Goal: Find specific page/section: Find specific page/section

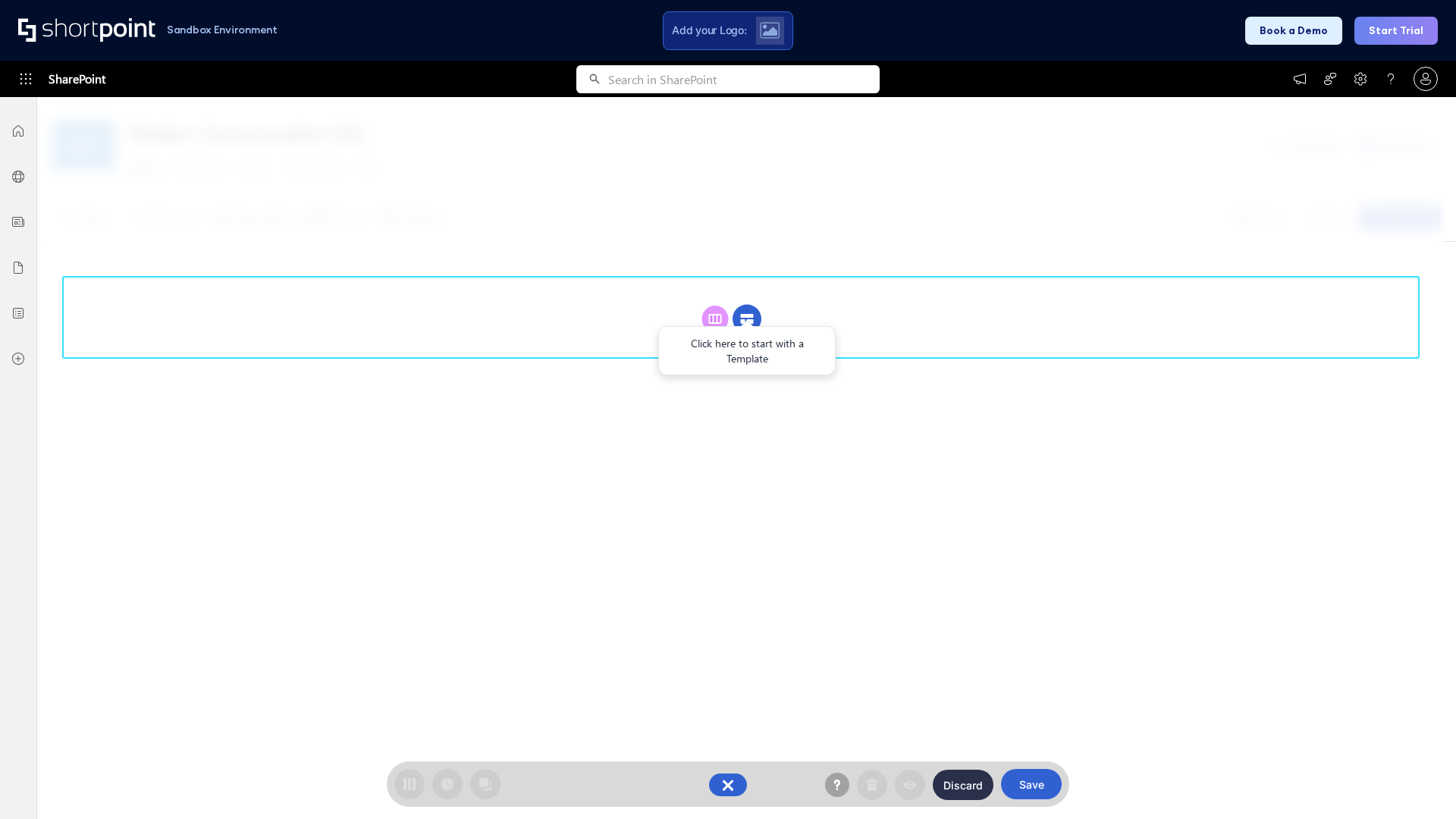
click at [747, 305] on circle at bounding box center [747, 318] width 29 height 29
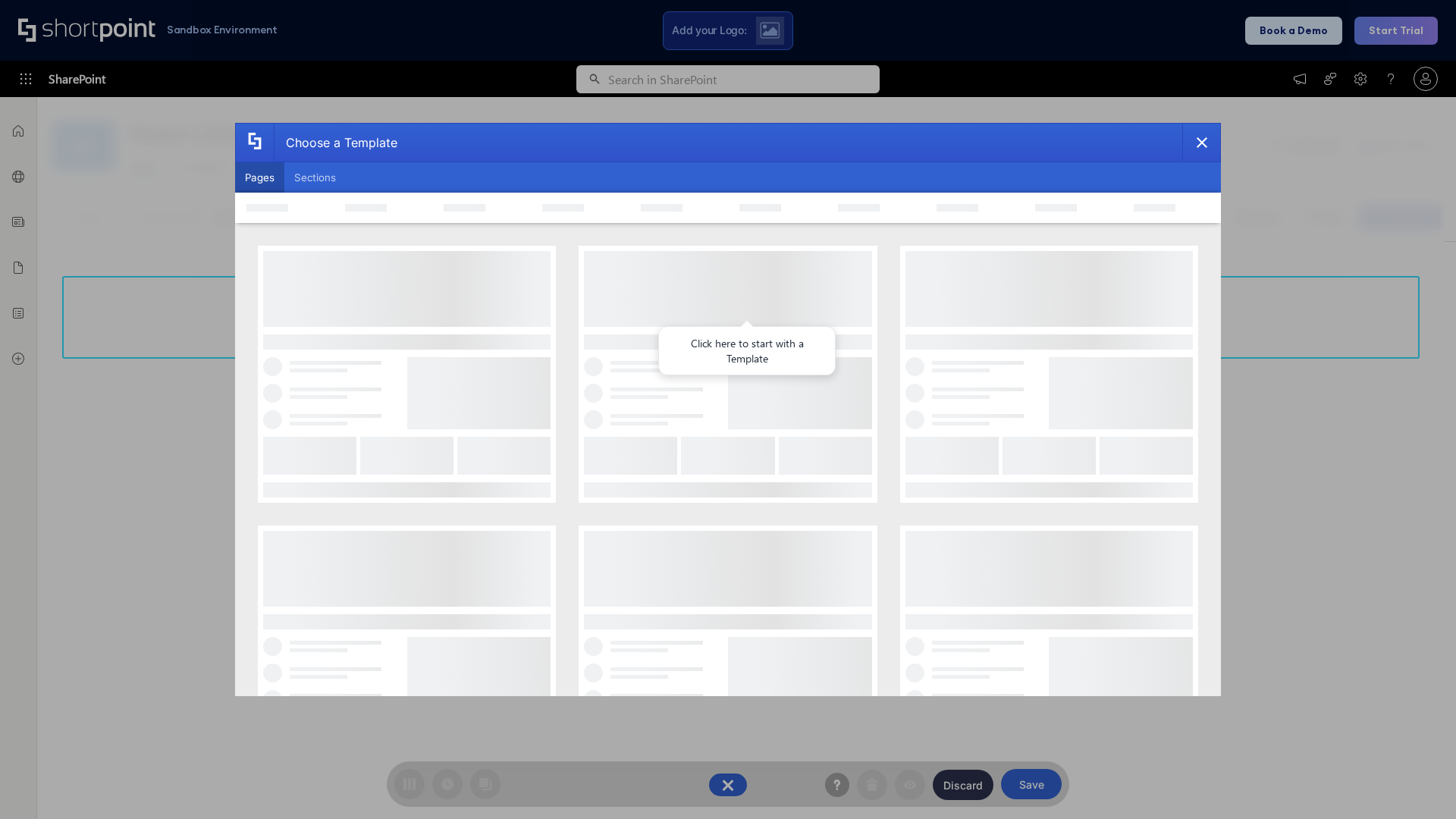
scroll to position [208, 0]
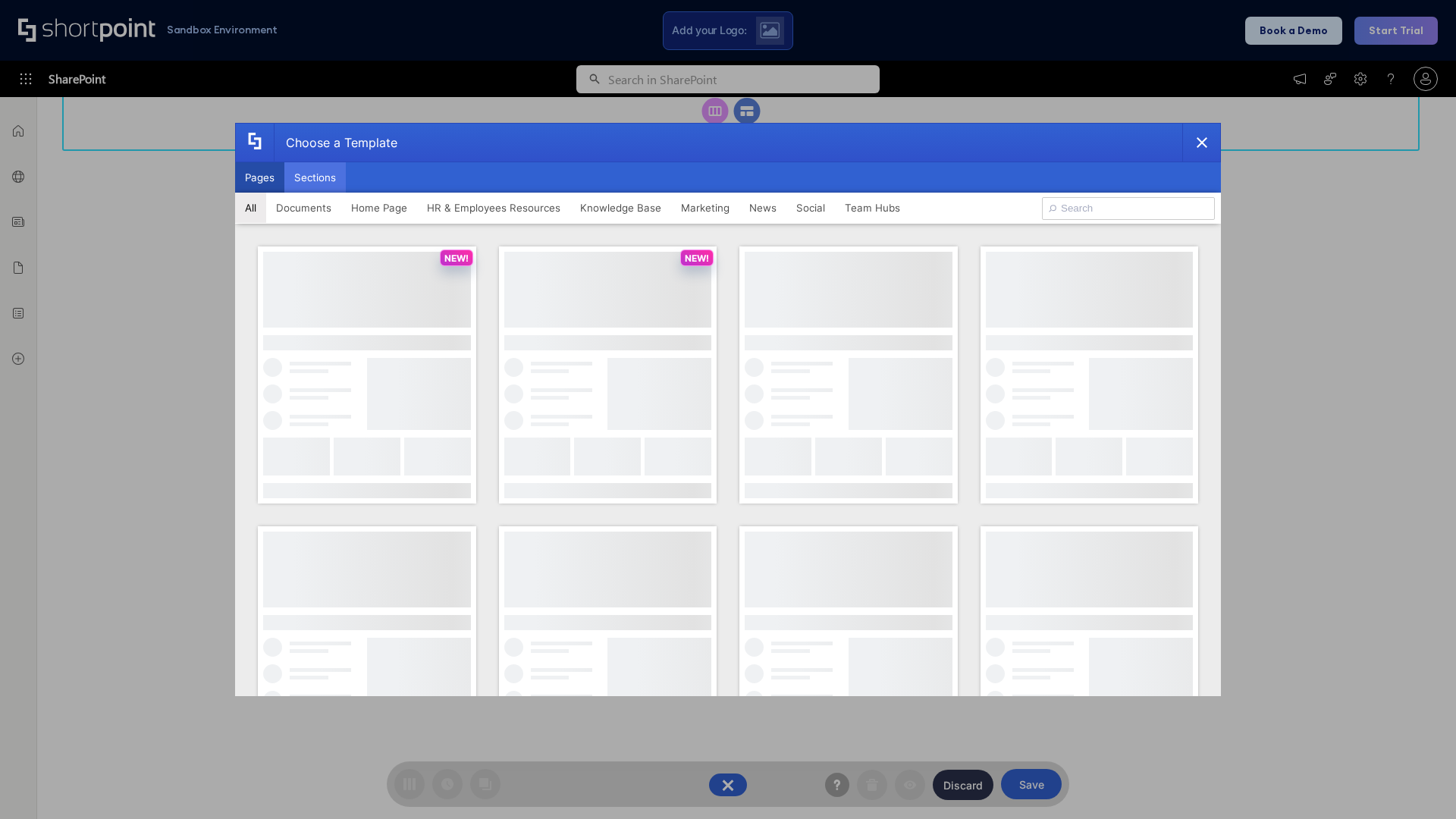
click at [315, 177] on button "Sections" at bounding box center [315, 177] width 61 height 31
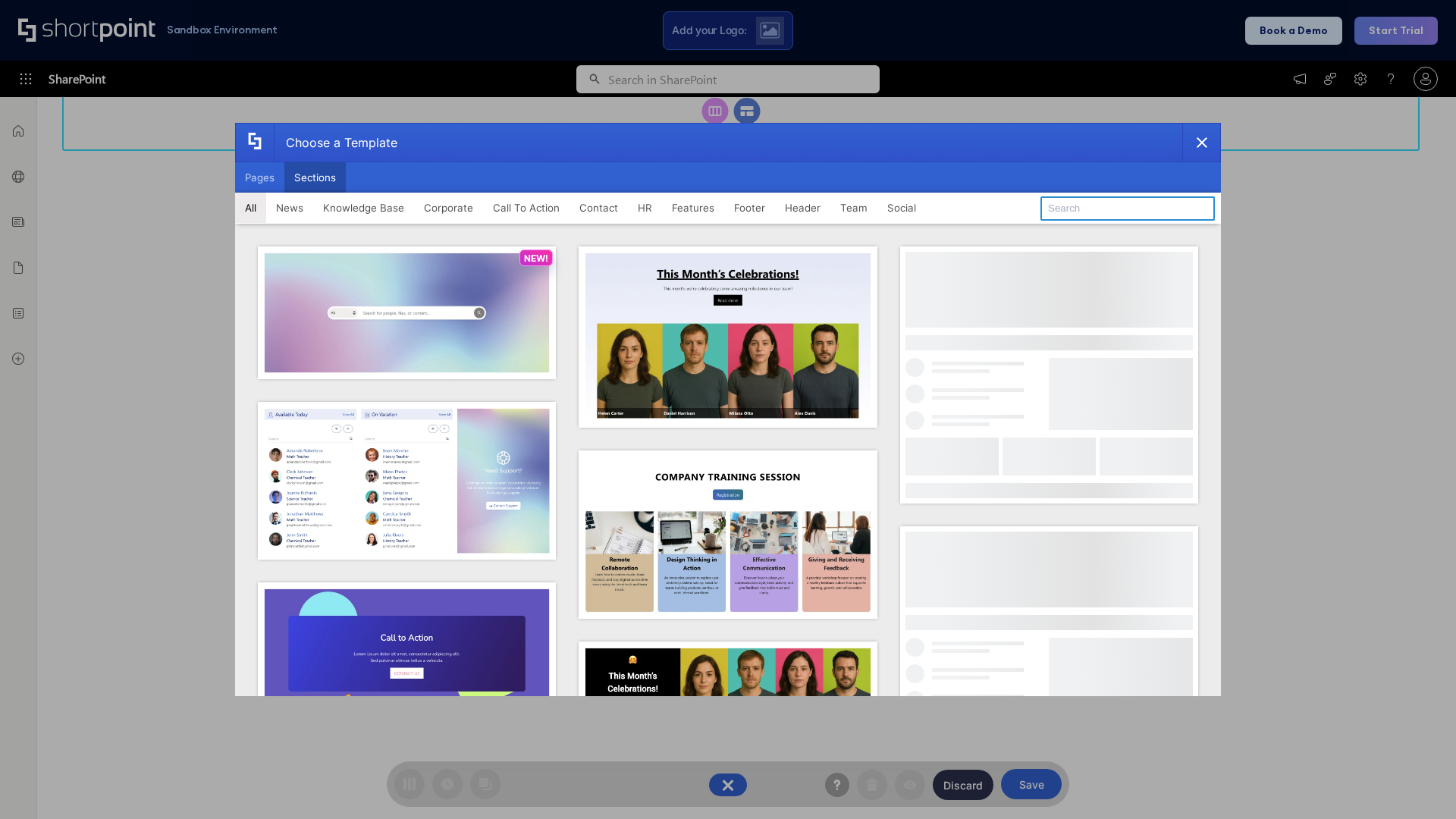
type input "FAQ 4"
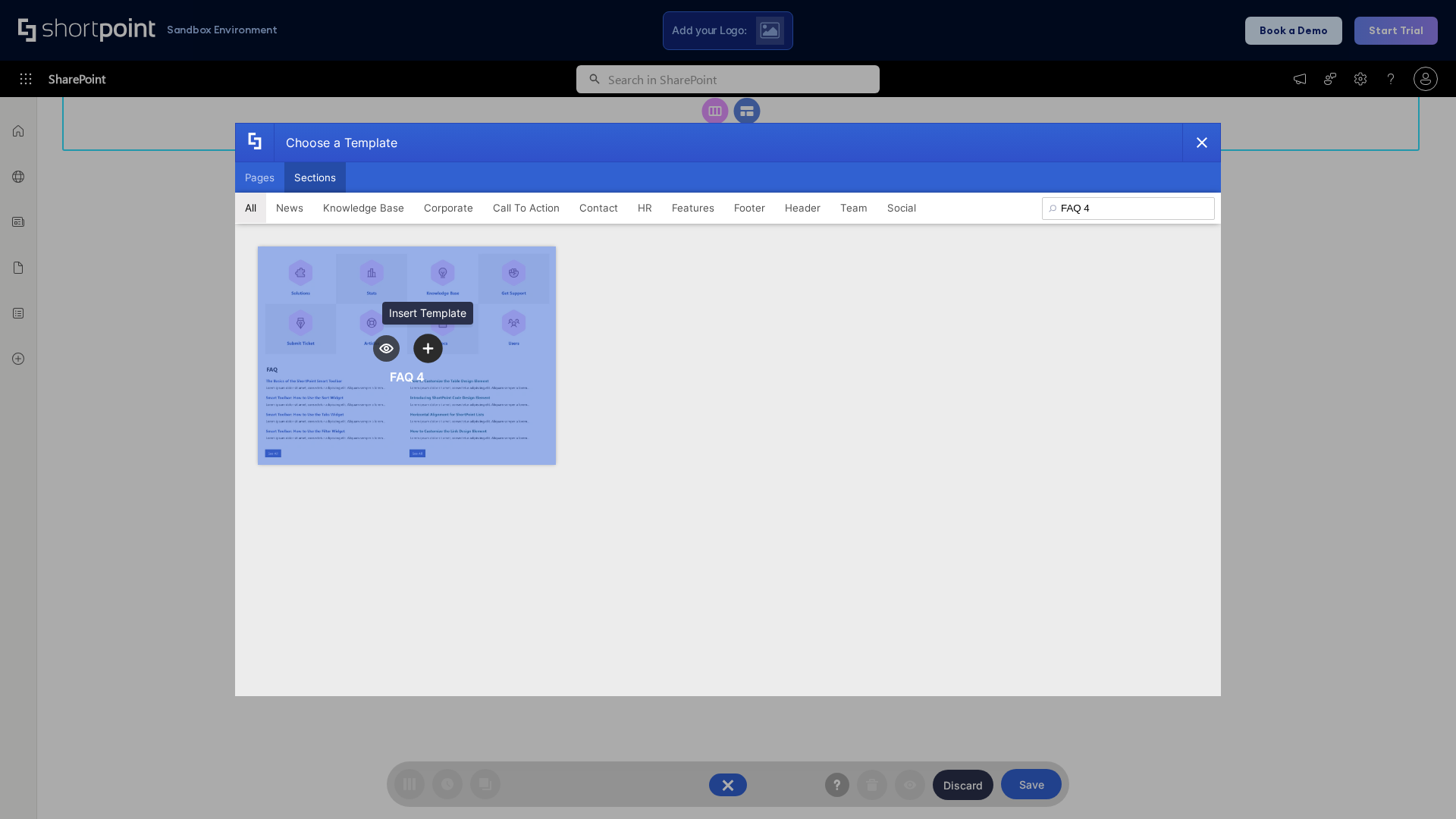
click at [428, 348] on icon "template selector" at bounding box center [427, 347] width 10 height 10
